Goal: Find specific page/section: Find specific page/section

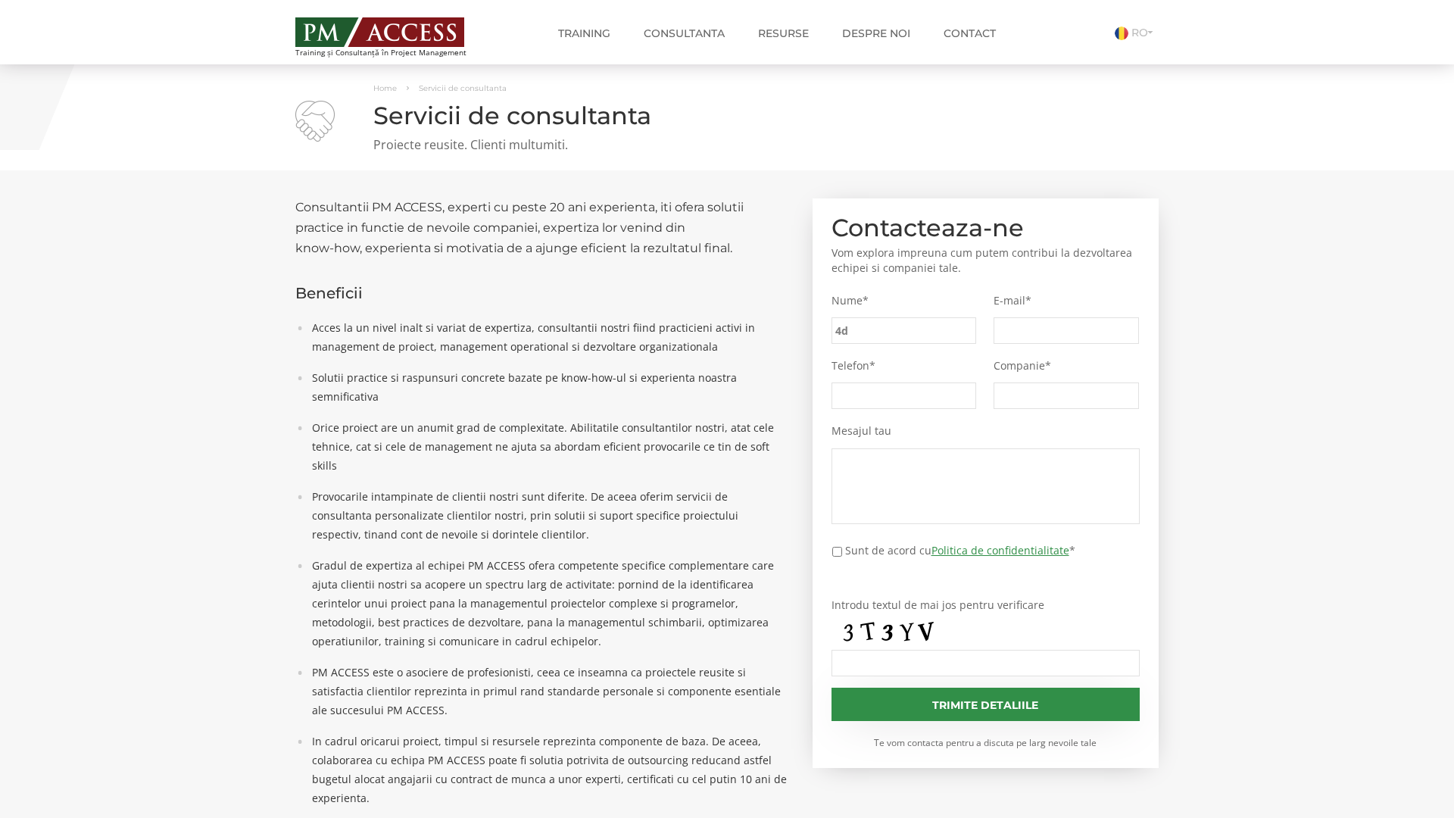
type input "4d8"
type input "a07"
type input "d75"
type input "4fe"
